Goal: Task Accomplishment & Management: Manage account settings

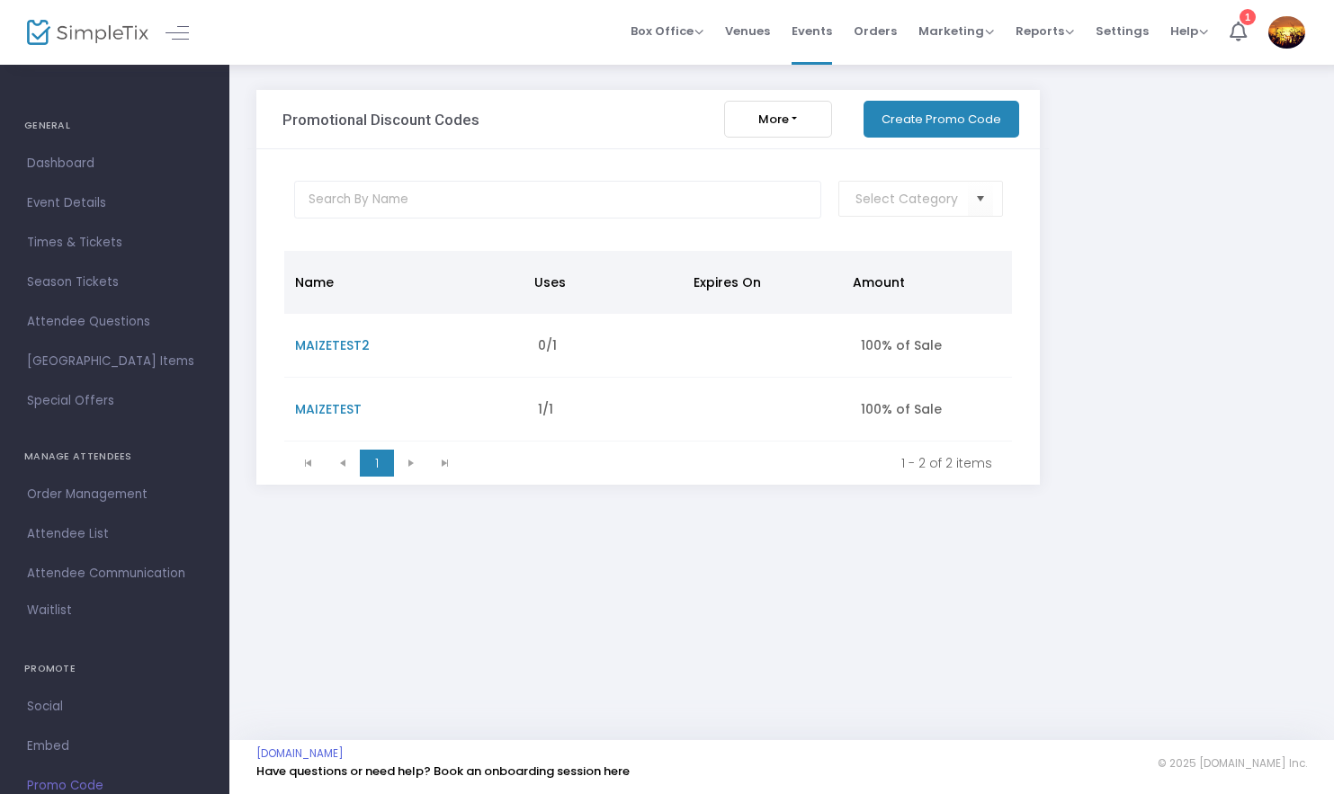
click at [941, 121] on button "Create Promo Code" at bounding box center [941, 119] width 156 height 37
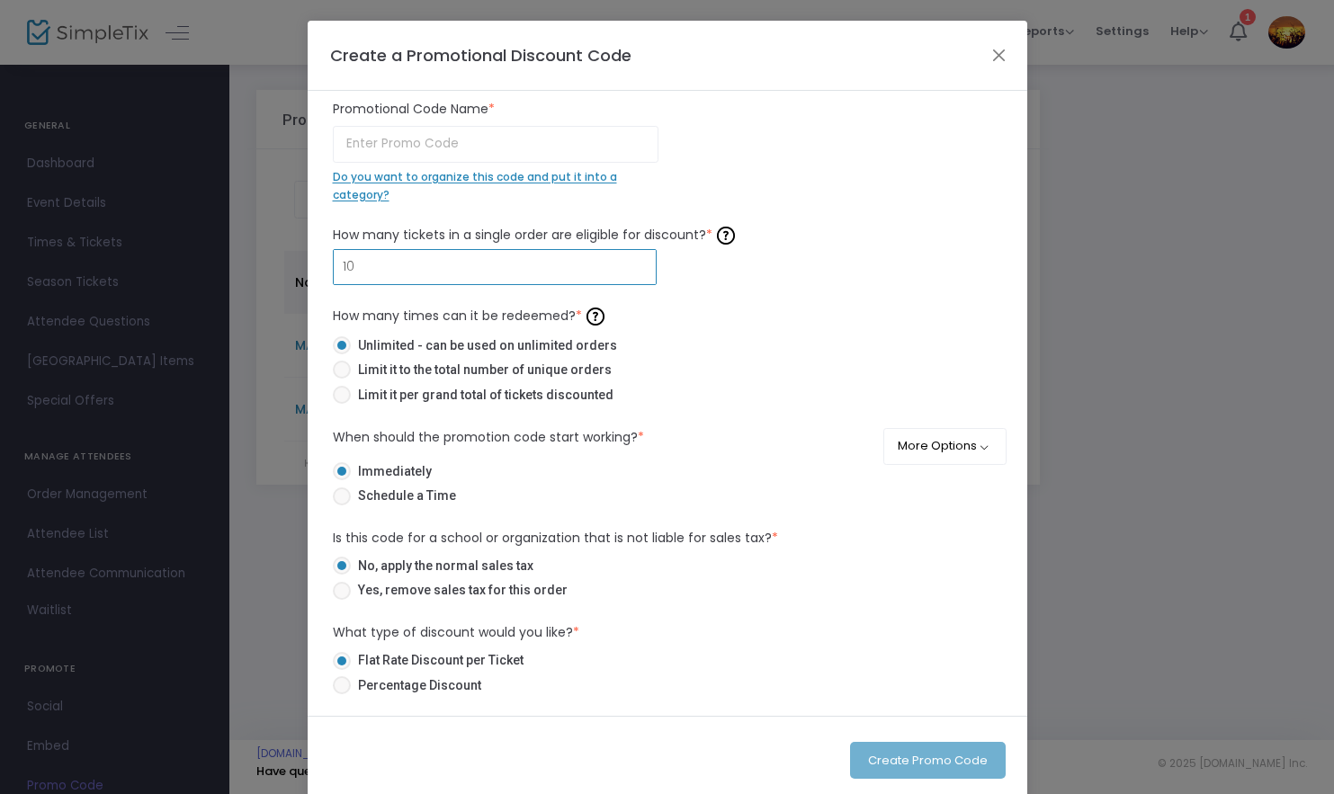
drag, startPoint x: 441, startPoint y: 272, endPoint x: 304, endPoint y: 271, distance: 136.7
click at [308, 271] on div "Promotional Code Name * Do you want to organize this code and put it into a cat…" at bounding box center [668, 403] width 720 height 625
drag, startPoint x: 336, startPoint y: 269, endPoint x: 304, endPoint y: 268, distance: 32.4
click at [308, 268] on div "Promotional Code Name * Do you want to organize this code and put it into a cat…" at bounding box center [668, 403] width 720 height 625
type input "4"
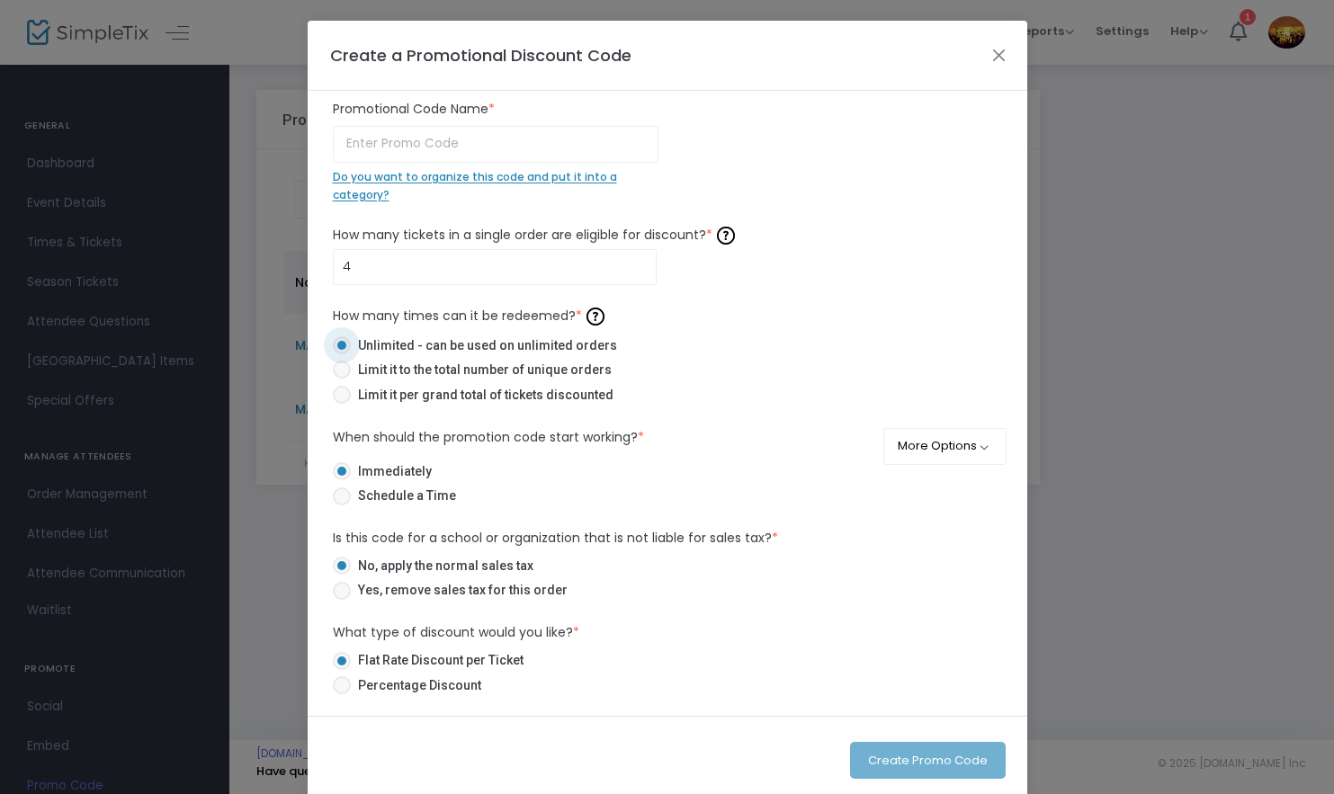
click at [337, 373] on span at bounding box center [342, 370] width 18 height 18
click at [341, 379] on input "Limit it to the total number of unique orders" at bounding box center [341, 379] width 1 height 1
radio input "true"
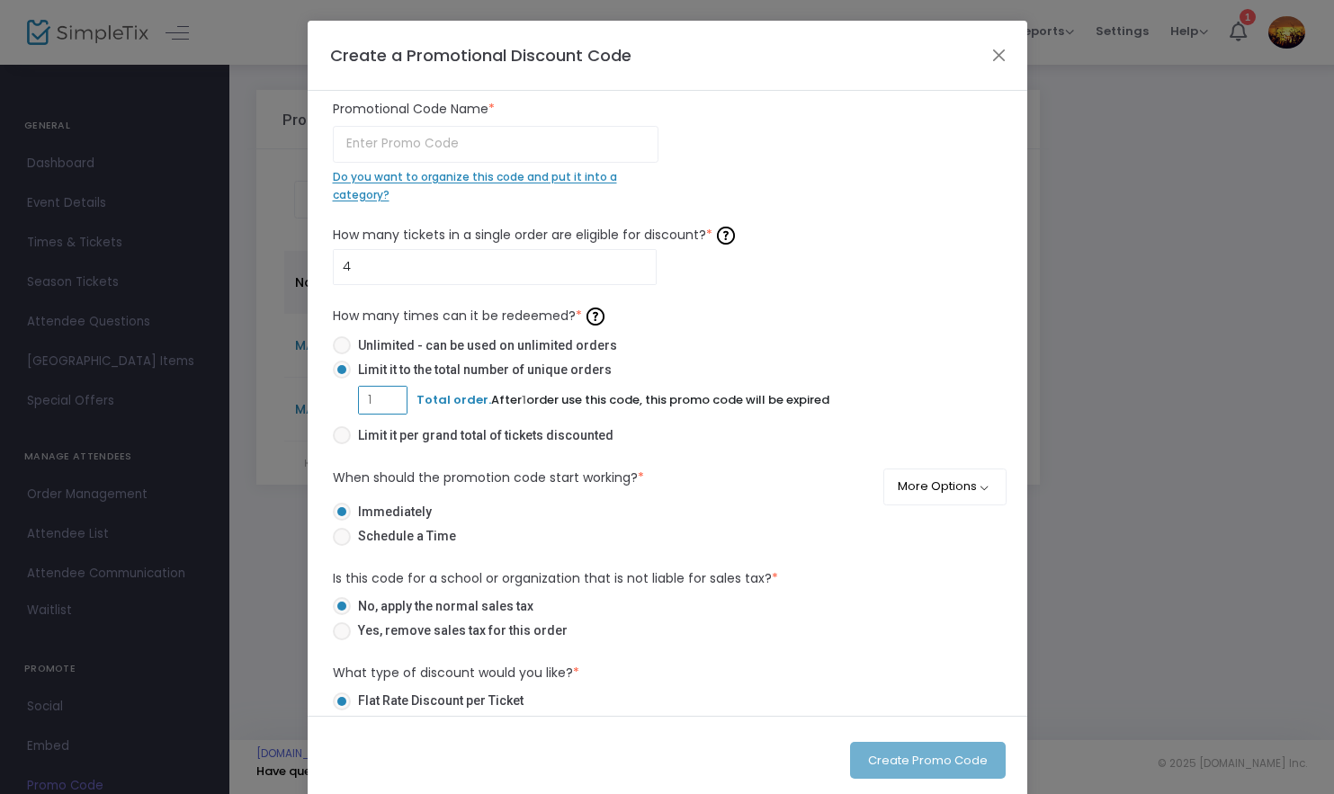
drag, startPoint x: 379, startPoint y: 403, endPoint x: 349, endPoint y: 402, distance: 29.7
click at [349, 402] on mat-radio-group "Unlimited - can be used on unlimited orders Limit it to the total number of uni…" at bounding box center [667, 393] width 669 height 115
type input "5"
click at [533, 151] on input "text" at bounding box center [496, 144] width 326 height 37
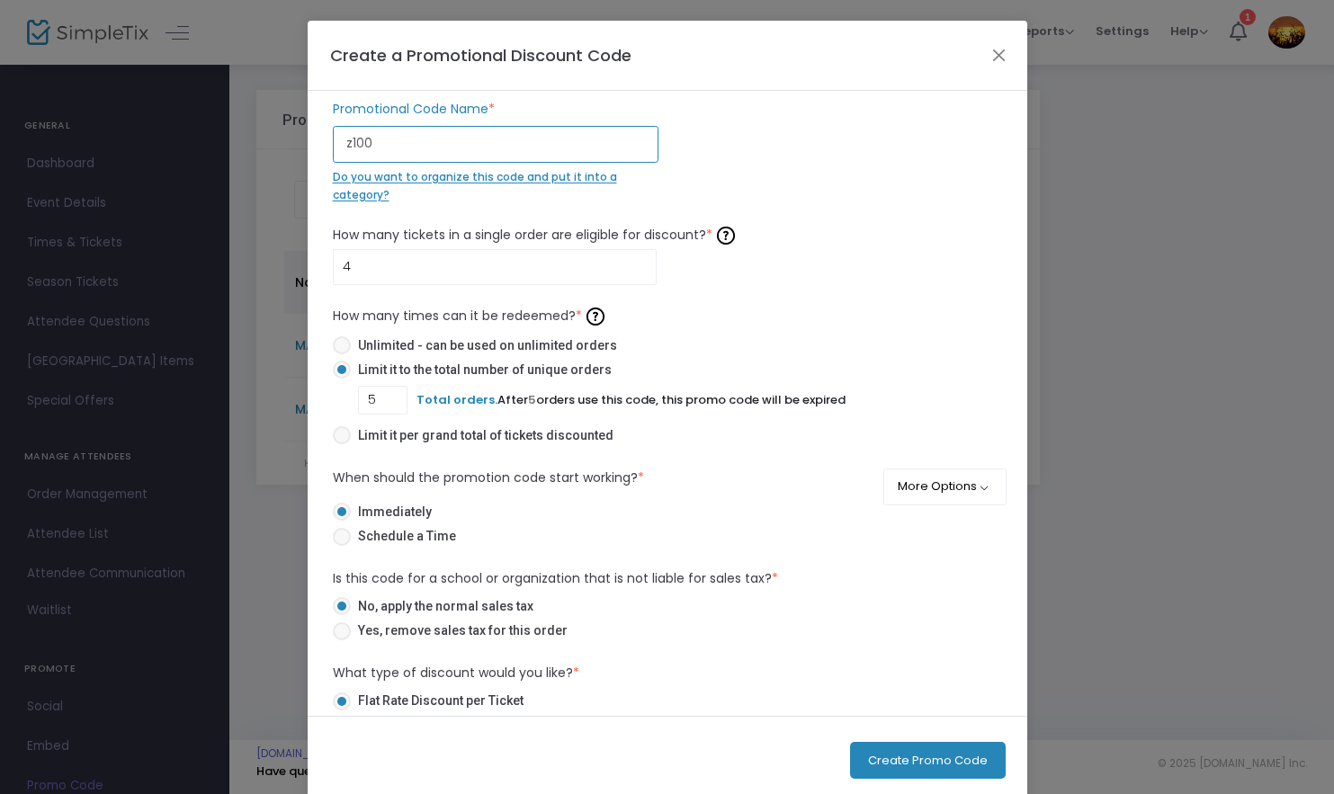
type input "z100"
click at [868, 156] on div "z100 Promotional Code Name * Do you want to organize this code and put it into …" at bounding box center [667, 151] width 687 height 103
click at [990, 56] on button "Close" at bounding box center [998, 54] width 23 height 23
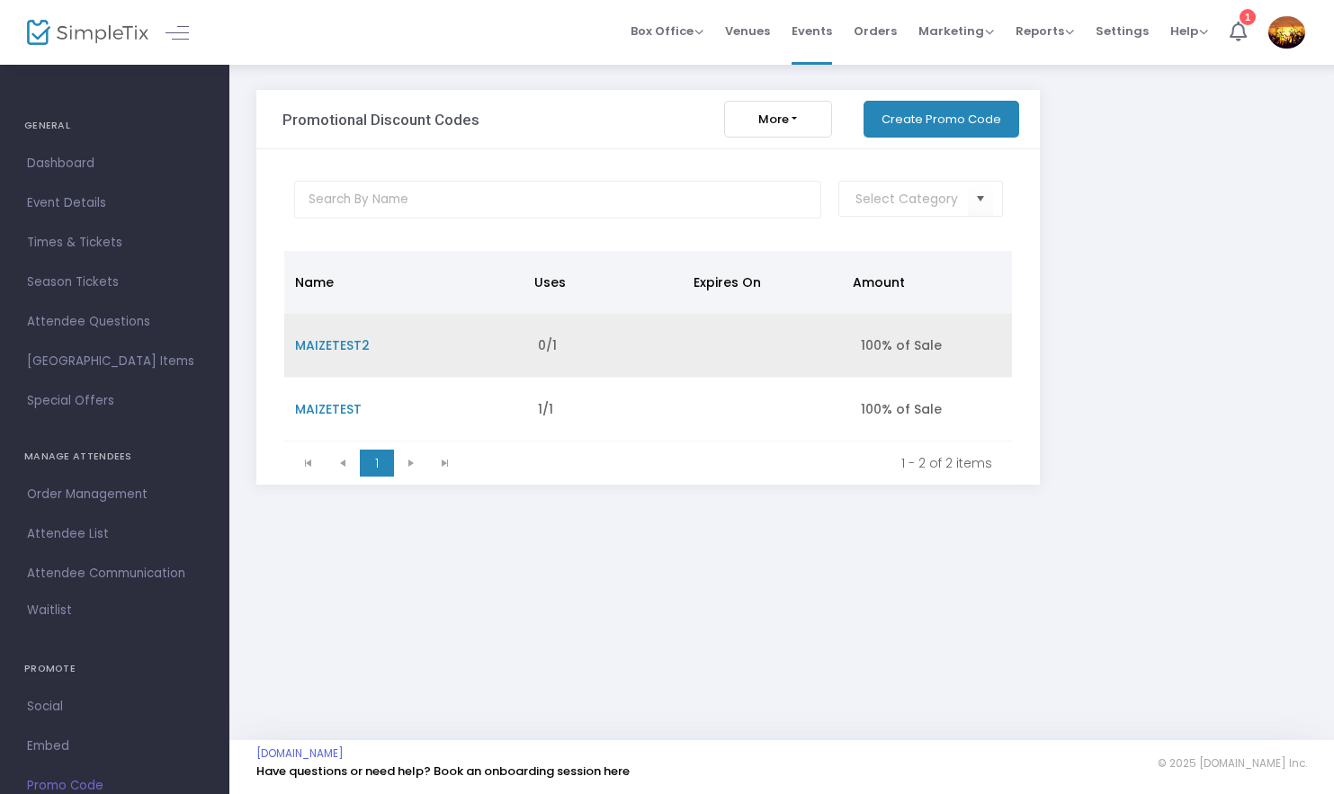
click at [333, 341] on span "MAIZETEST2" at bounding box center [332, 345] width 75 height 18
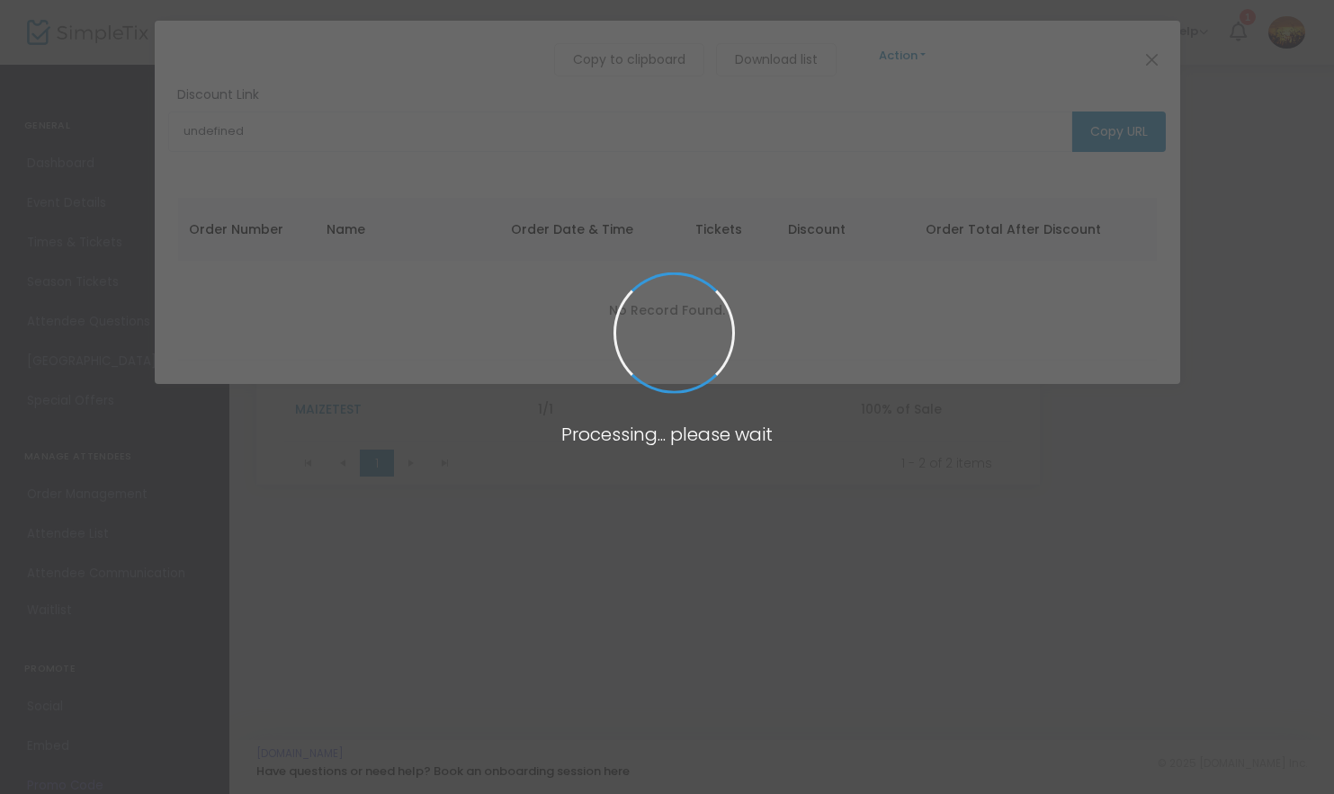
type input "https://www.simpletix.com/e/2025-cornlandia-maize-tickets-218762?promocode=MAIZ…"
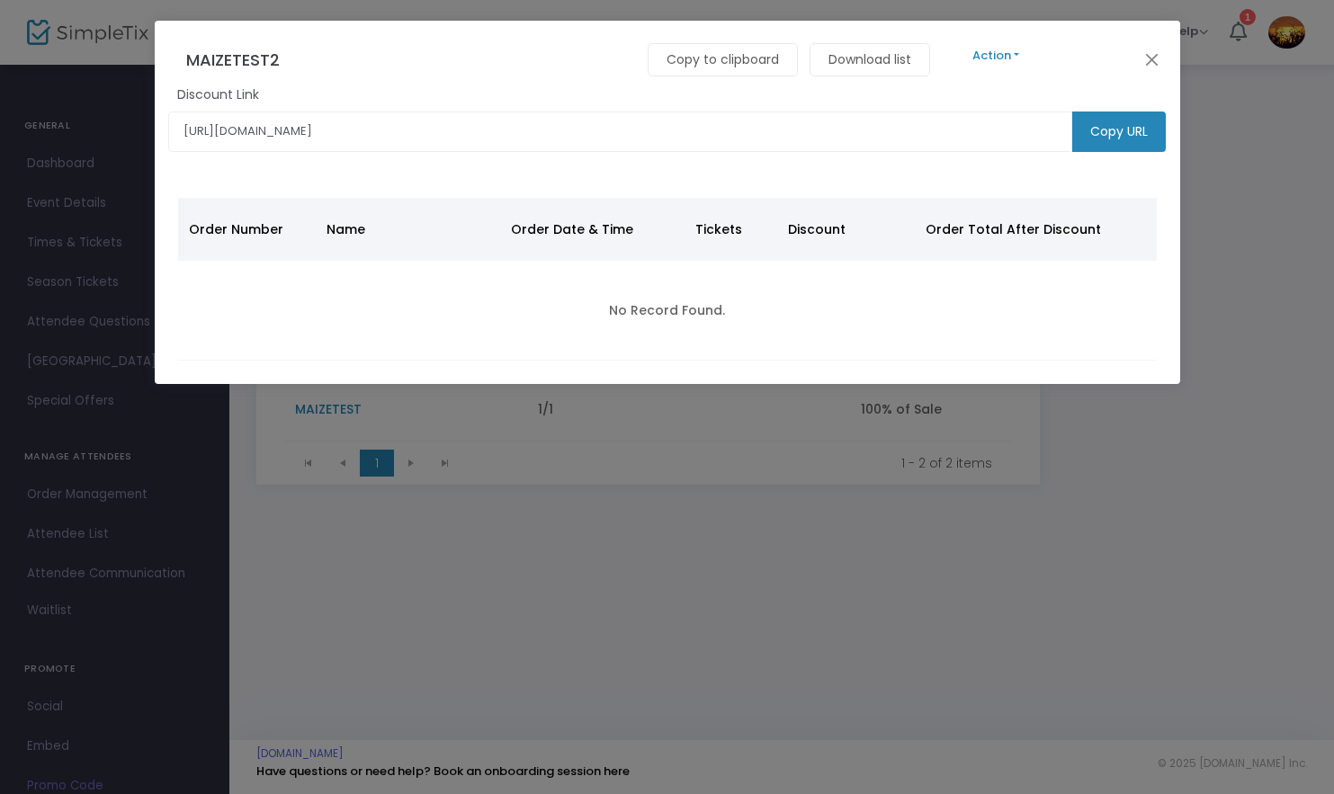
click at [1016, 53] on button "Action" at bounding box center [996, 56] width 108 height 20
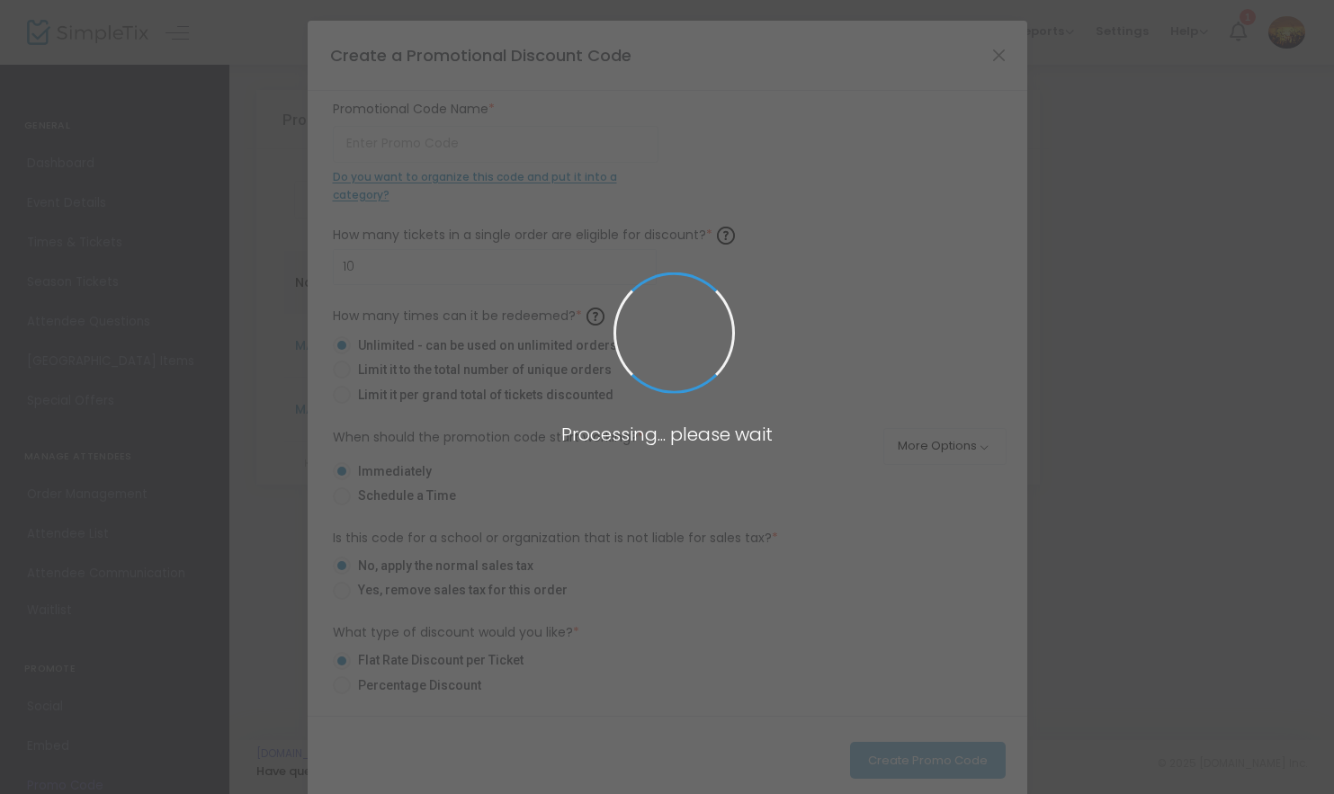
type input "MAIZETEST2"
type input "1"
radio input "false"
radio input "true"
radio input "false"
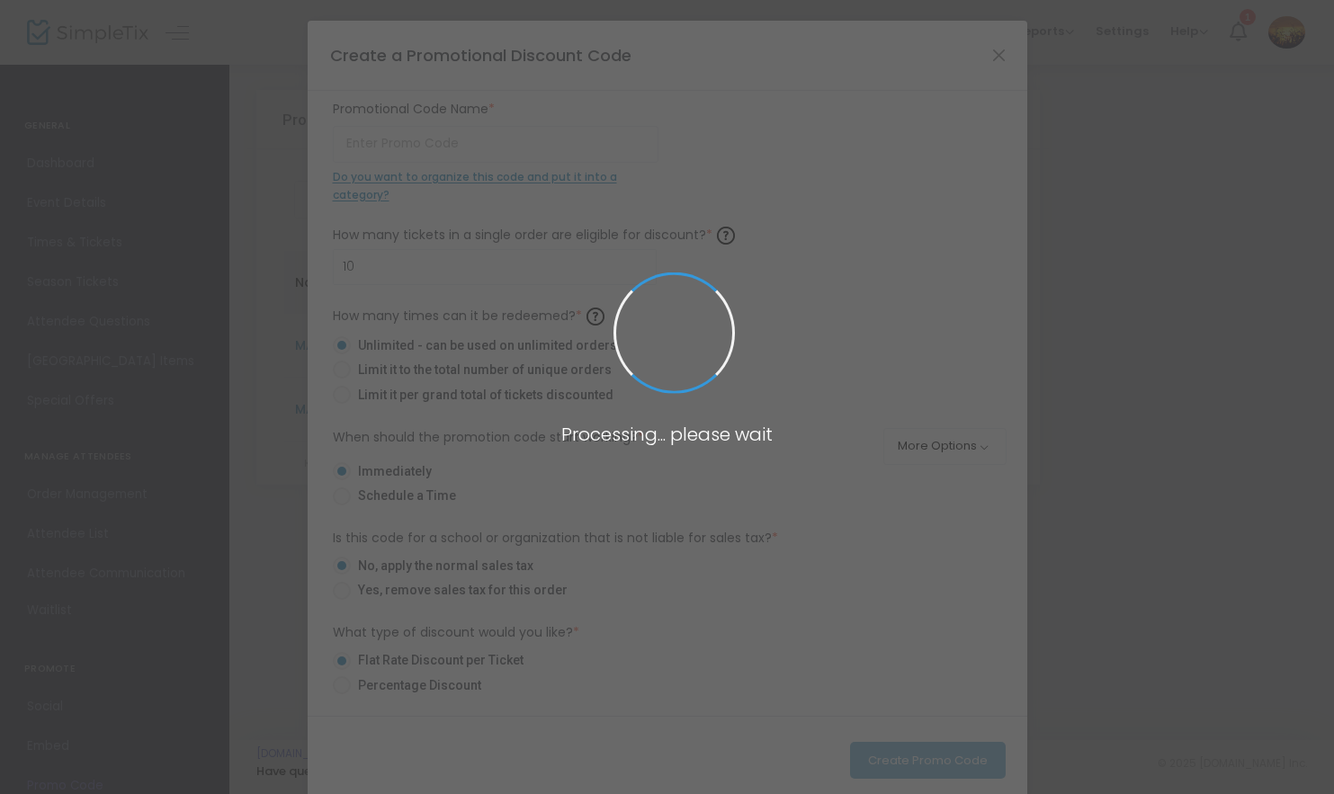
radio input "true"
radio input "false"
radio input "true"
type input "100.00%"
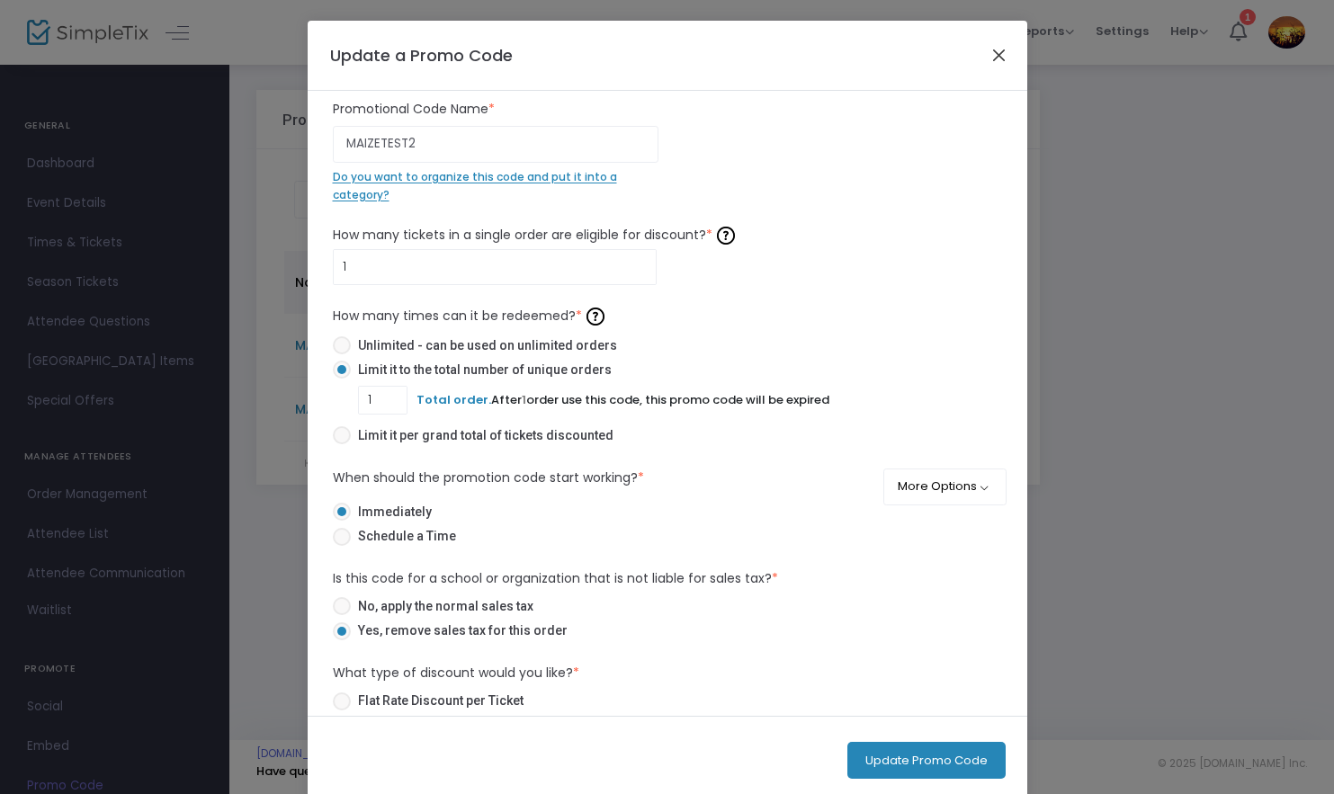
click at [992, 58] on button "Close" at bounding box center [998, 54] width 23 height 23
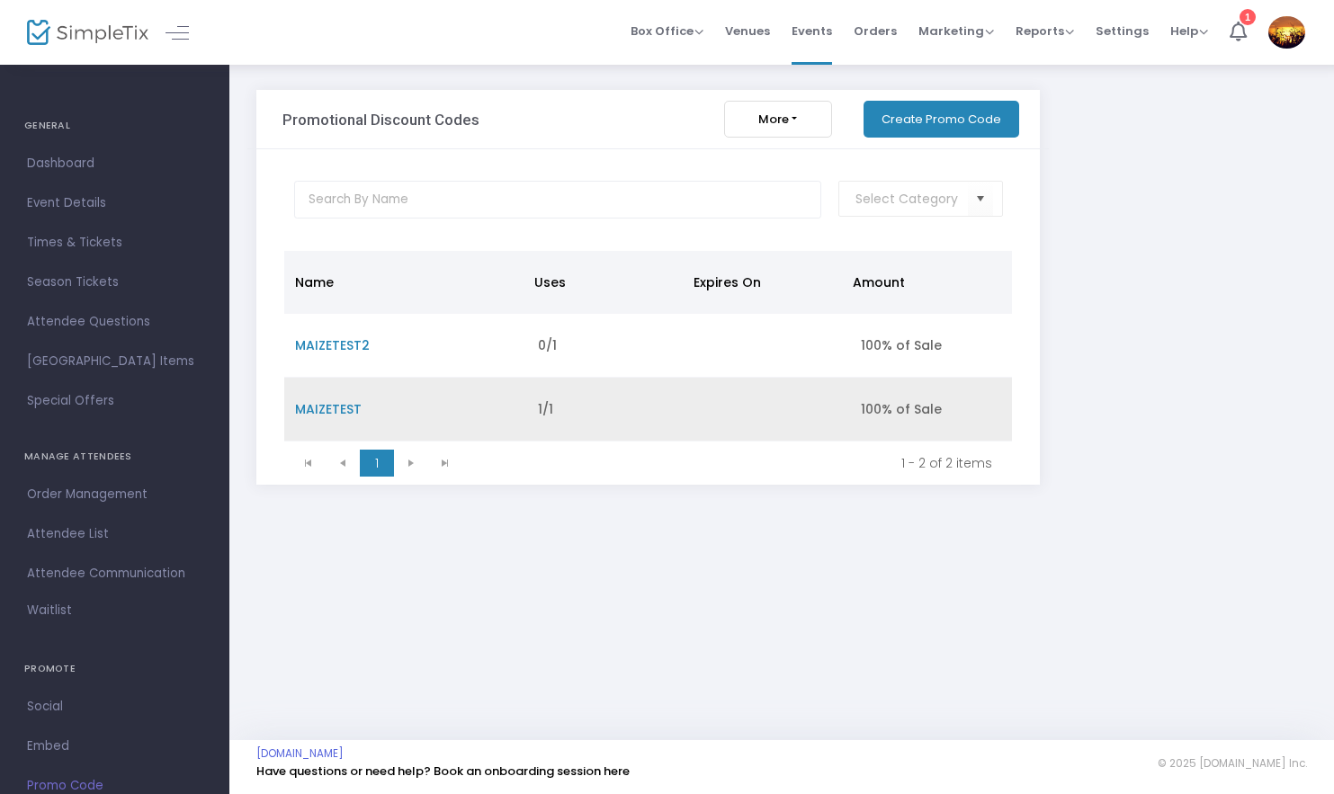
click at [328, 408] on span "MAIZETEST" at bounding box center [328, 409] width 67 height 18
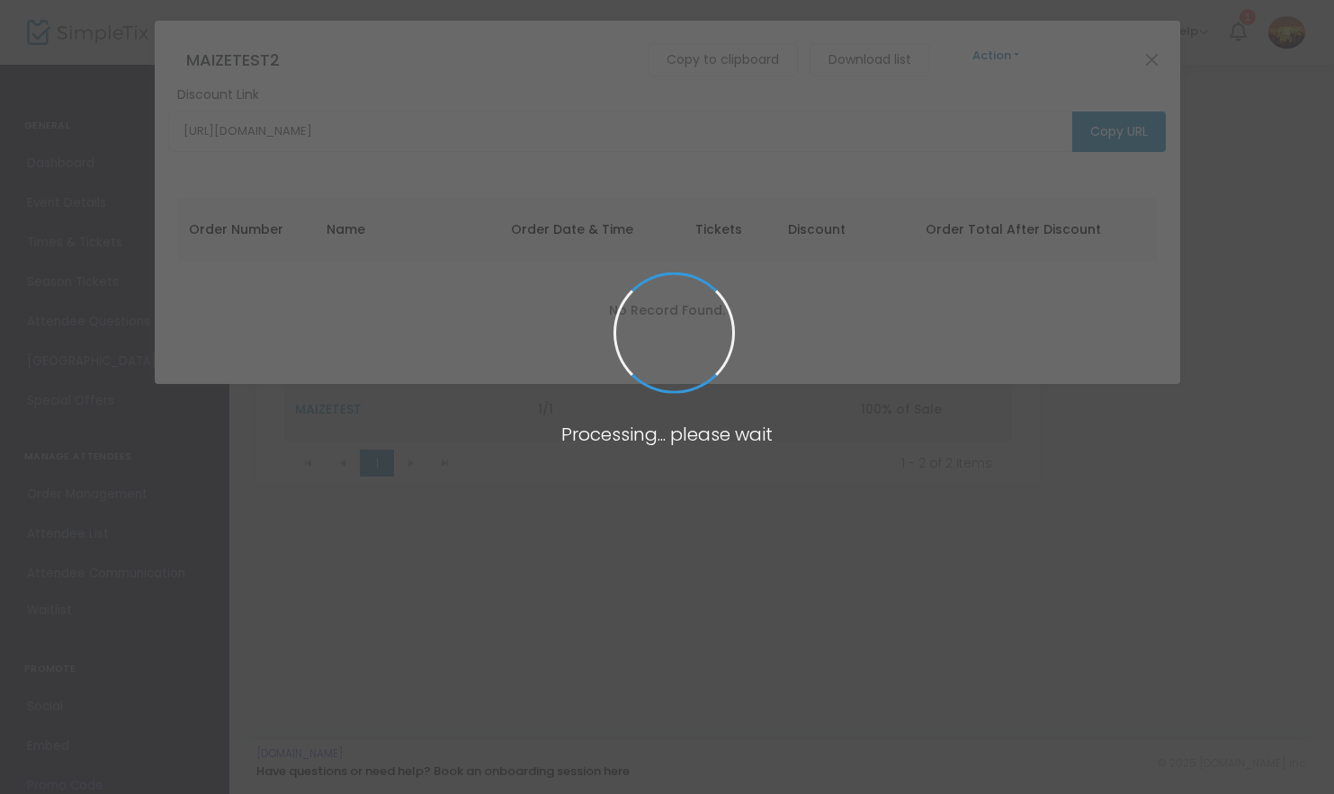
type input "https://www.simpletix.com/e/2025-cornlandia-maize-tickets-218762?promocode=MAIZ…"
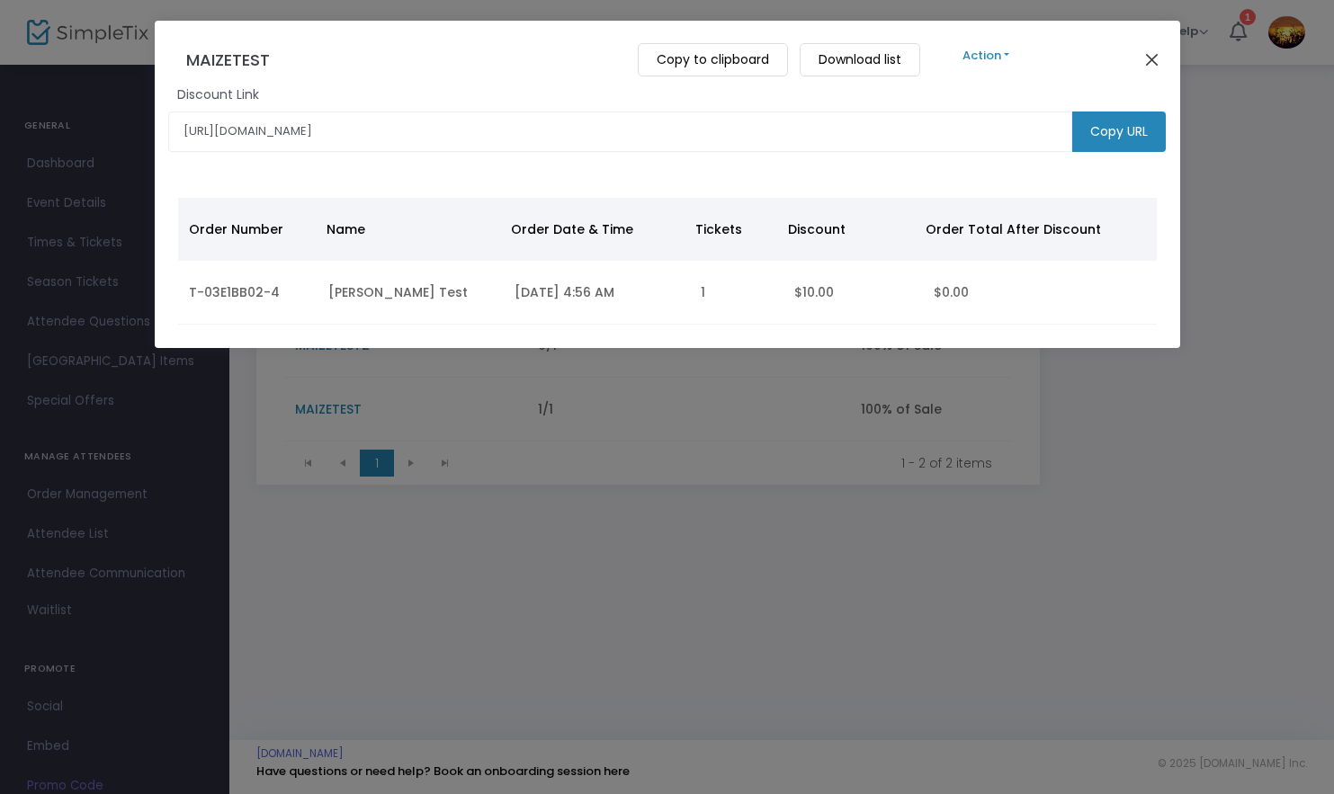
click at [1154, 63] on button "Close" at bounding box center [1151, 59] width 23 height 23
